Goal: Information Seeking & Learning: Learn about a topic

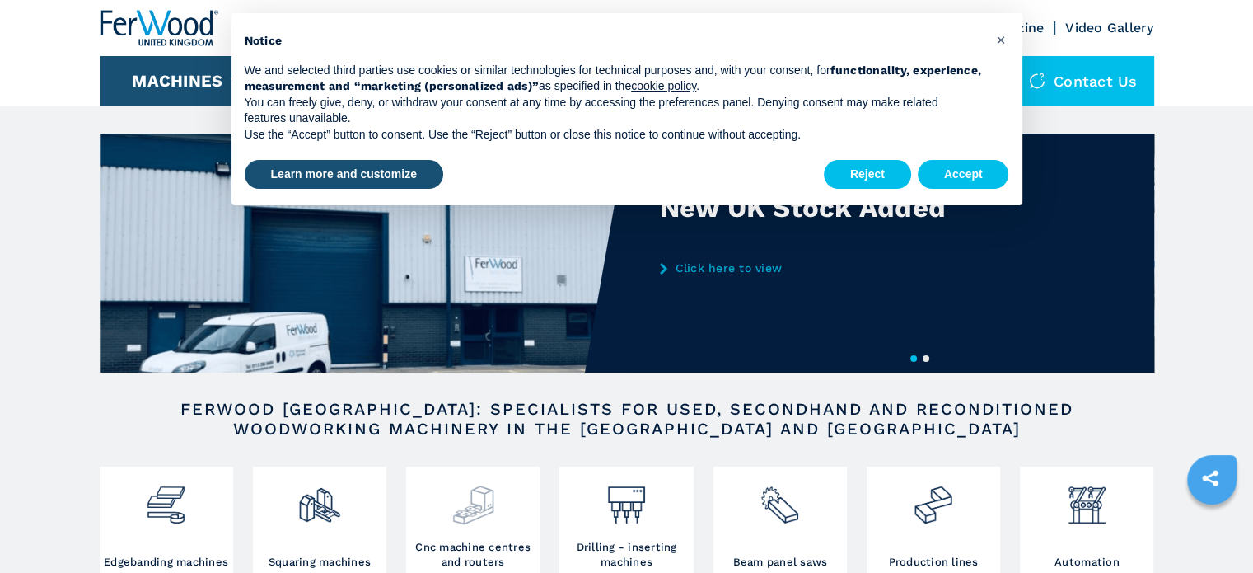
click at [467, 525] on img at bounding box center [474, 498] width 44 height 56
click at [462, 531] on div at bounding box center [472, 504] width 125 height 69
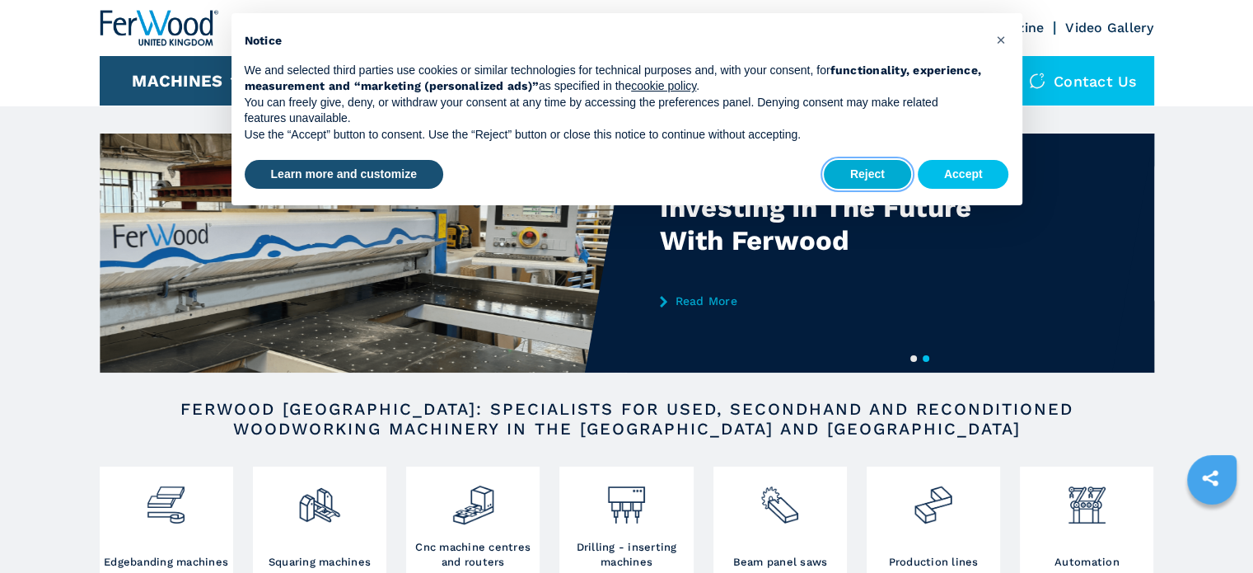
click at [873, 163] on button "Reject" at bounding box center [867, 175] width 87 height 30
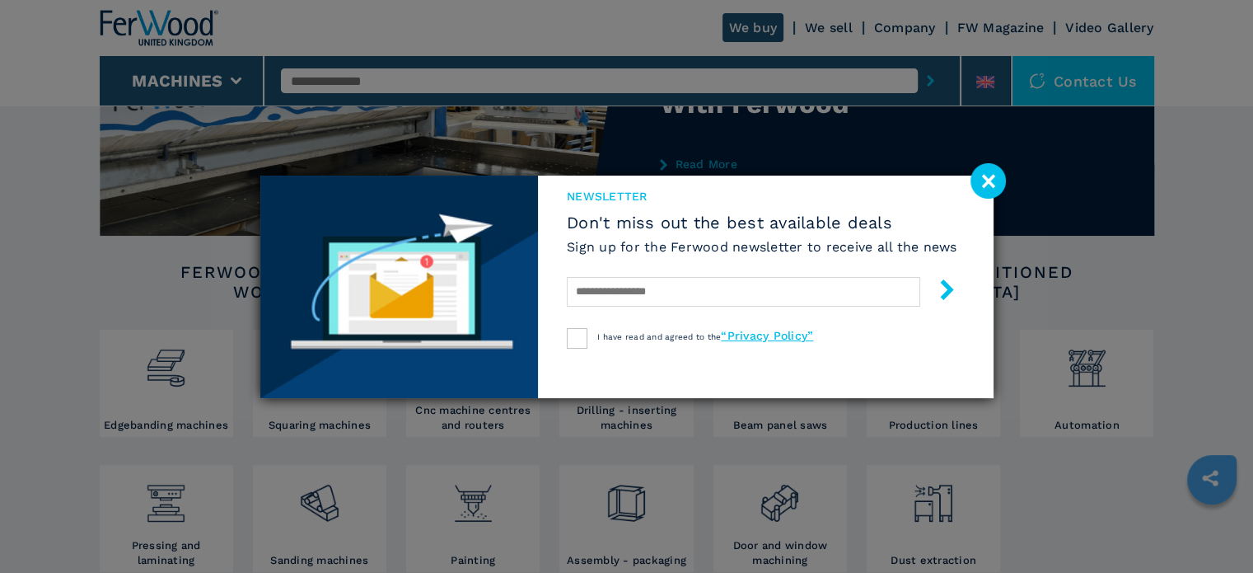
scroll to position [165, 0]
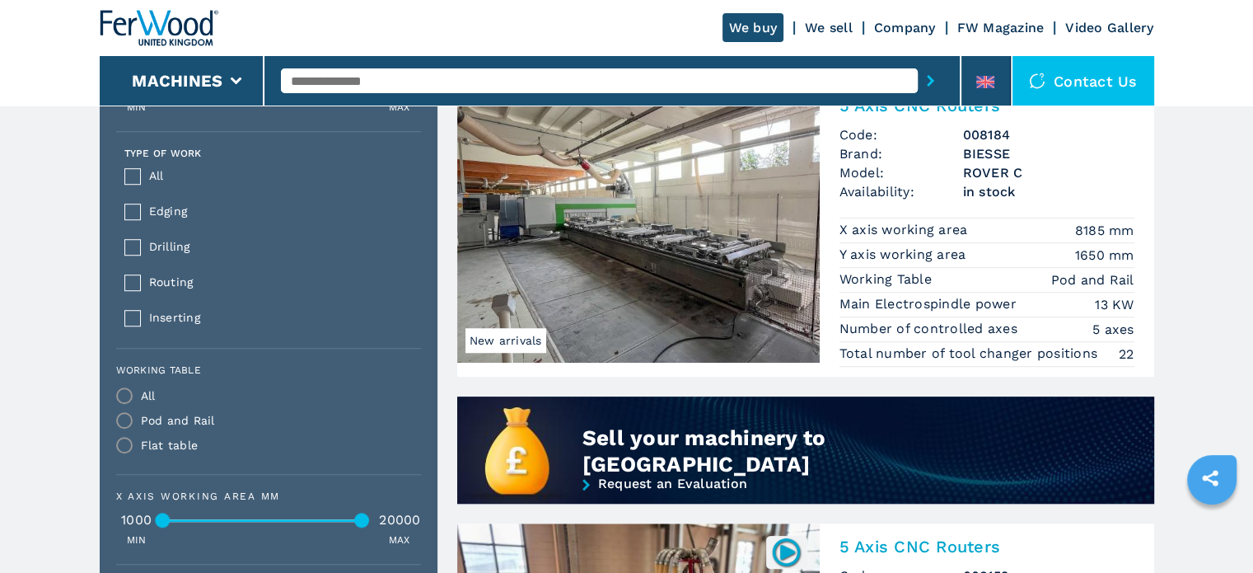
scroll to position [1154, 0]
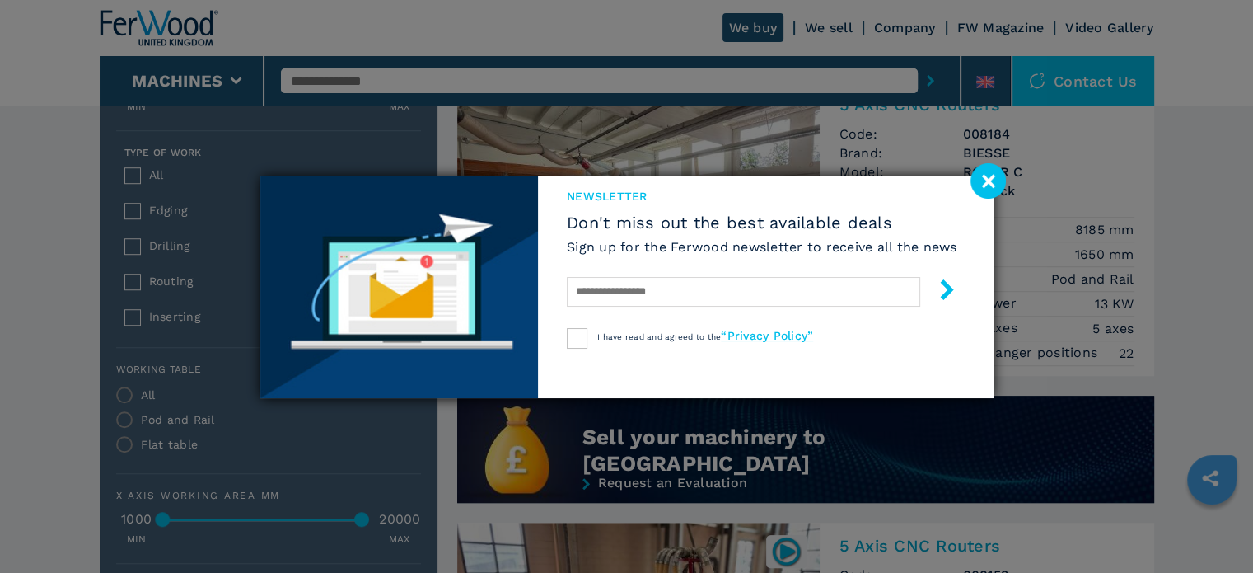
click at [981, 184] on image at bounding box center [988, 180] width 35 height 35
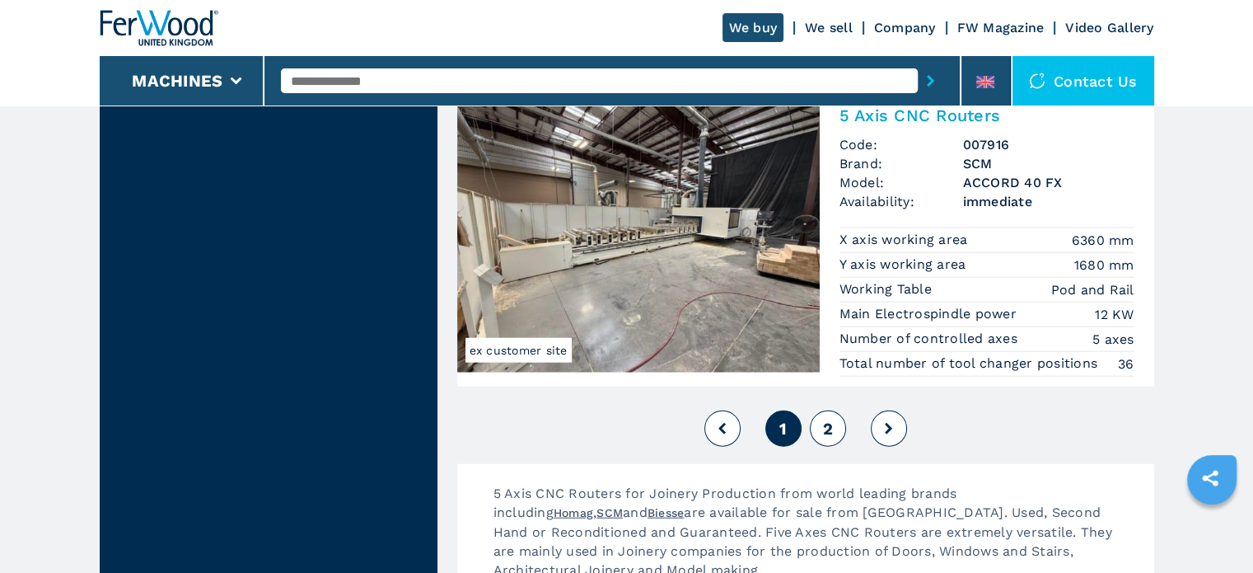
scroll to position [4005, 0]
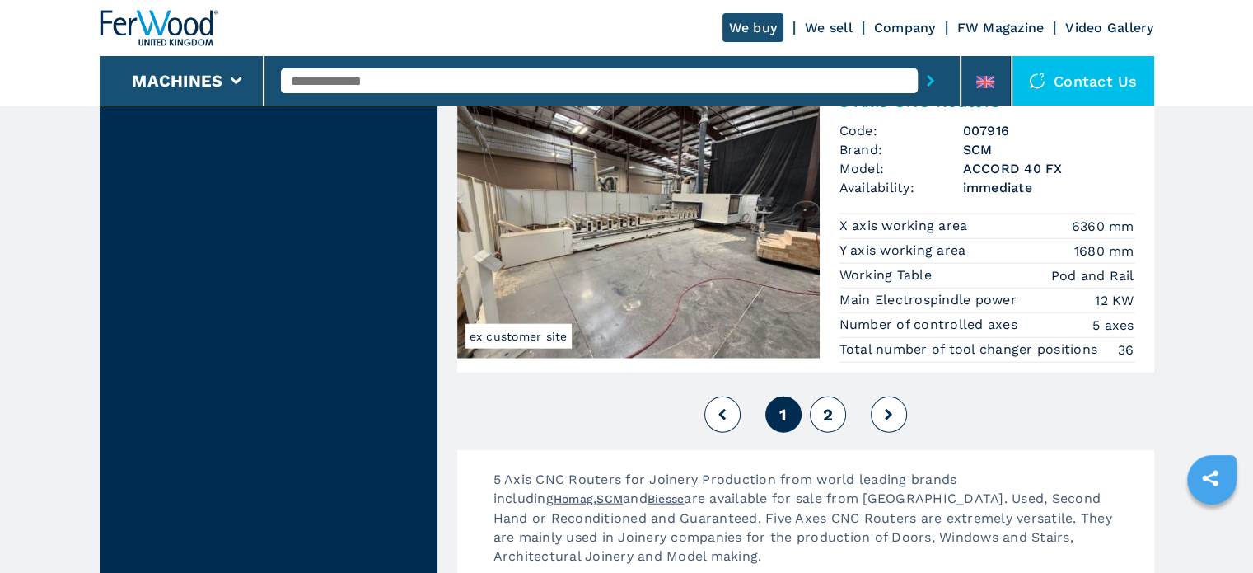
click at [890, 409] on icon at bounding box center [888, 415] width 7 height 12
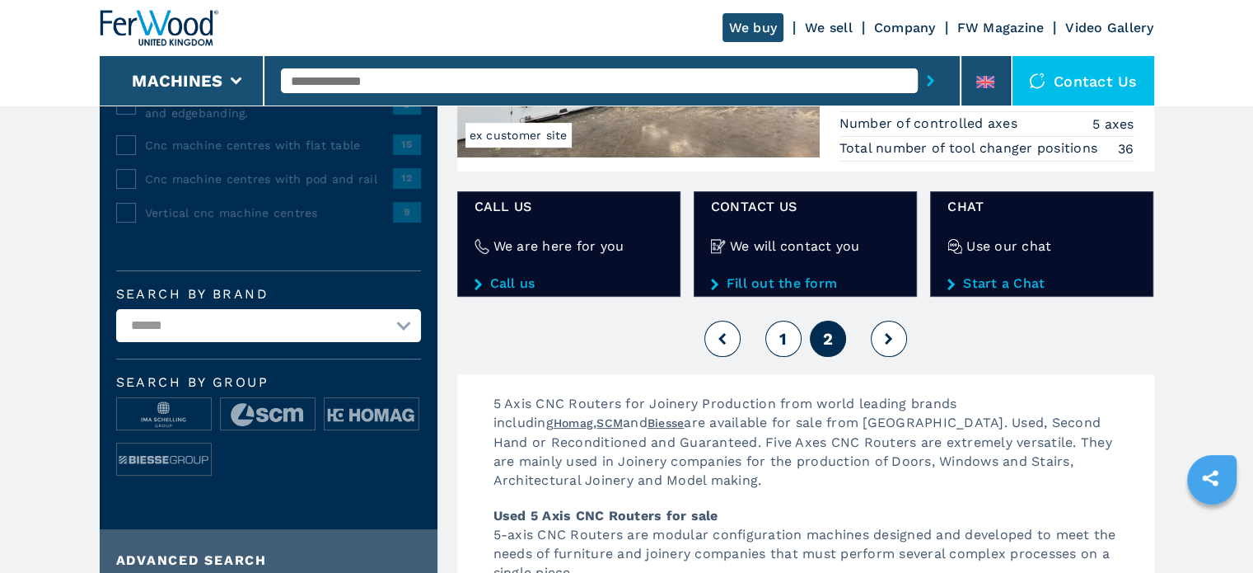
scroll to position [330, 0]
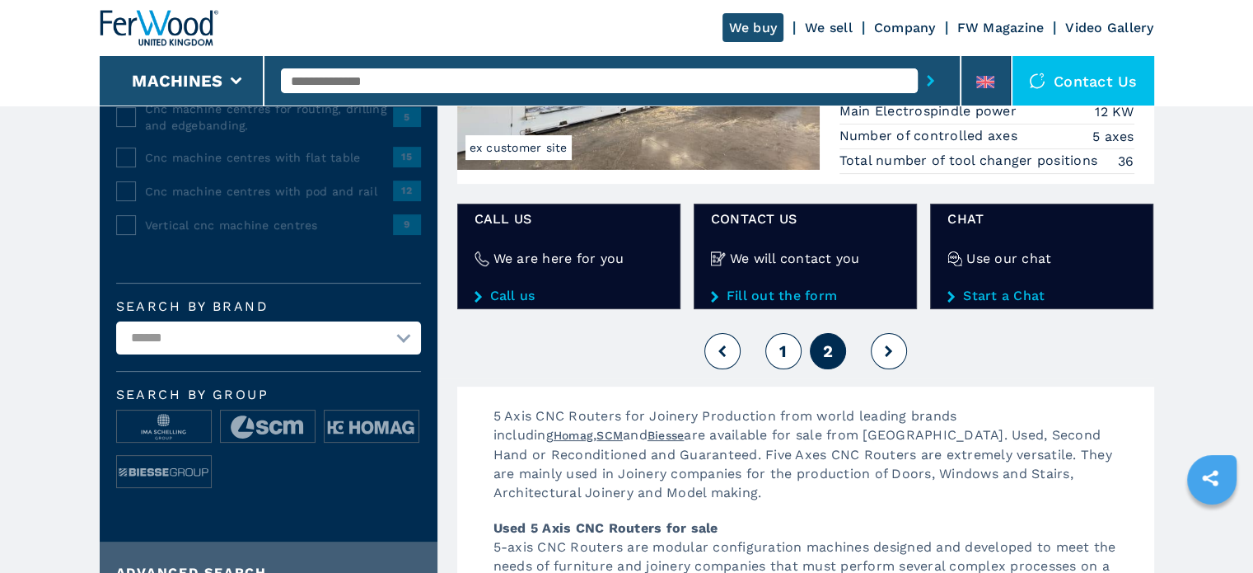
click at [889, 345] on icon at bounding box center [888, 351] width 7 height 12
click at [721, 357] on button at bounding box center [722, 351] width 36 height 36
